Goal: Find specific page/section: Find specific page/section

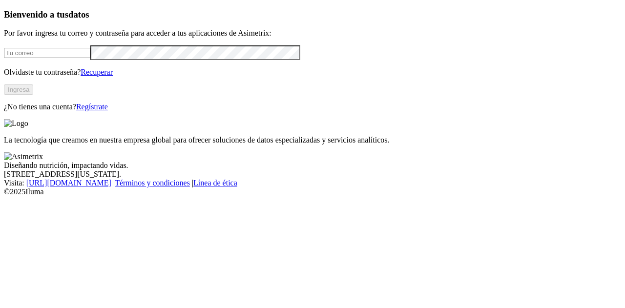
type input "[EMAIL_ADDRESS][DOMAIN_NAME]"
click at [33, 95] on button "Ingresa" at bounding box center [18, 89] width 29 height 10
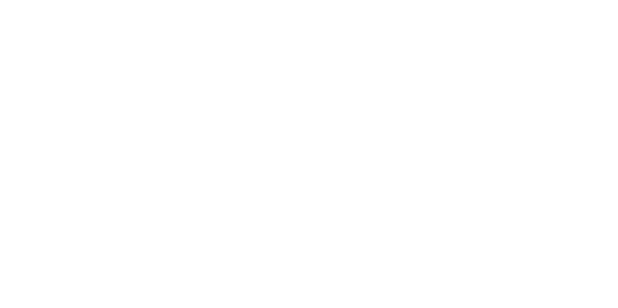
drag, startPoint x: 134, startPoint y: 158, endPoint x: 399, endPoint y: 207, distance: 269.5
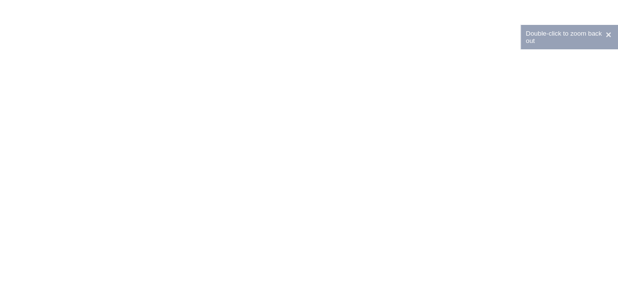
drag, startPoint x: 174, startPoint y: 162, endPoint x: 450, endPoint y: 237, distance: 286.0
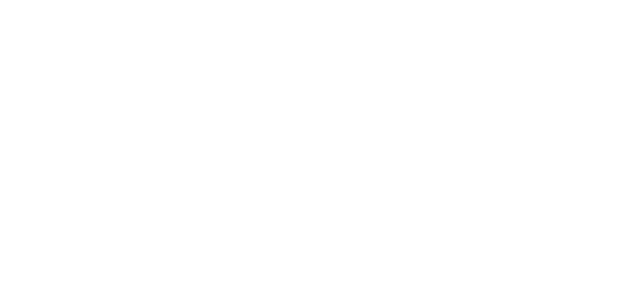
drag, startPoint x: 175, startPoint y: 89, endPoint x: 174, endPoint y: 94, distance: 5.5
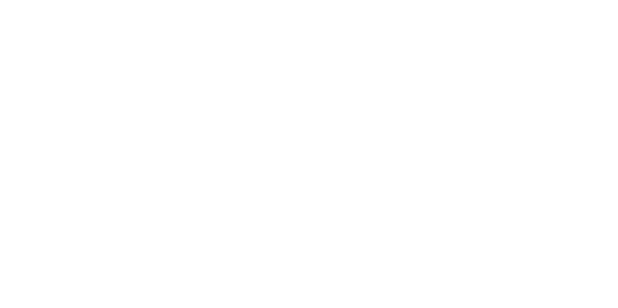
drag, startPoint x: 75, startPoint y: 180, endPoint x: 214, endPoint y: 217, distance: 143.6
drag, startPoint x: 91, startPoint y: 188, endPoint x: 457, endPoint y: 196, distance: 365.9
